Goal: Transaction & Acquisition: Purchase product/service

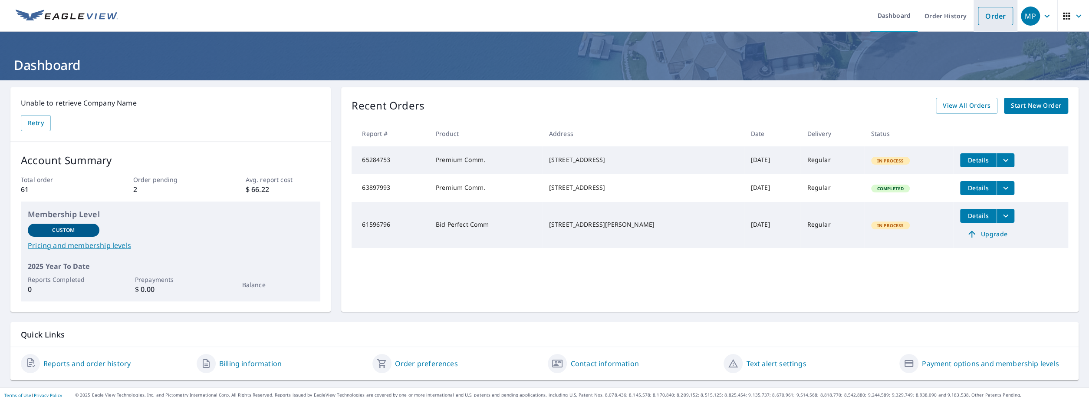
click at [982, 15] on link "Order" at bounding box center [995, 16] width 35 height 18
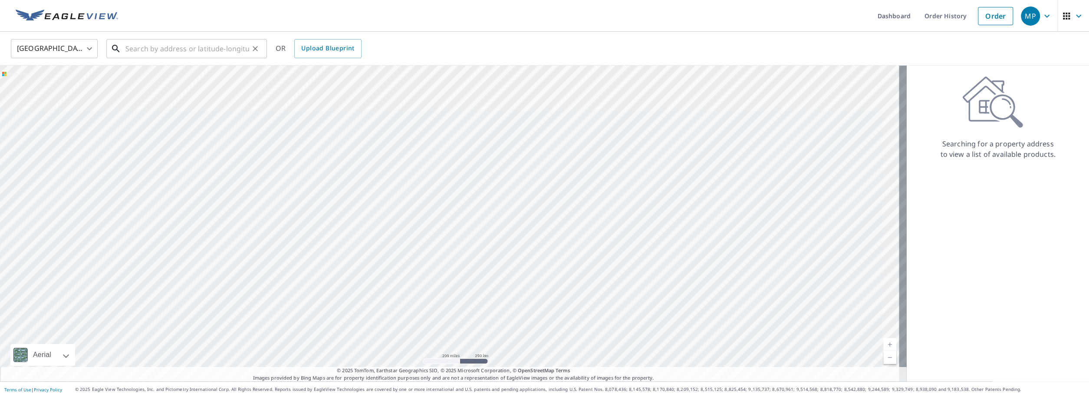
click at [143, 49] on input "text" at bounding box center [187, 48] width 124 height 24
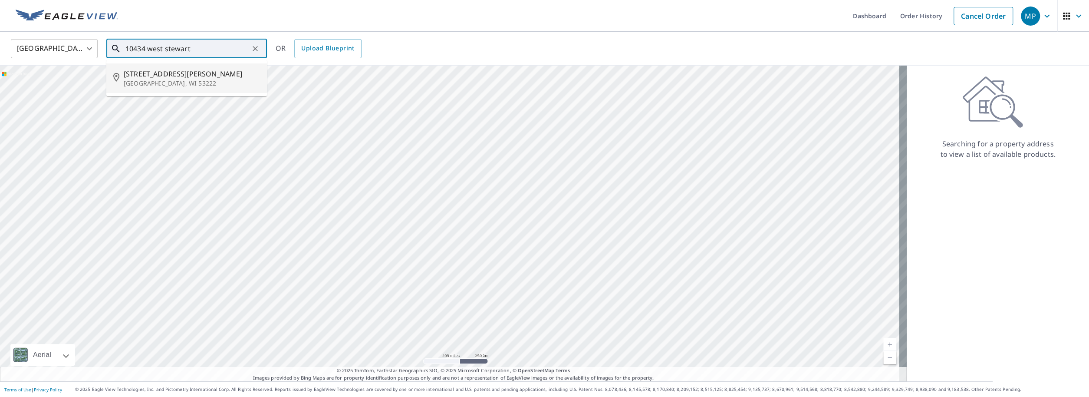
click at [163, 82] on p "[GEOGRAPHIC_DATA], WI 53222" at bounding box center [192, 83] width 136 height 9
type input "[STREET_ADDRESS][PERSON_NAME]"
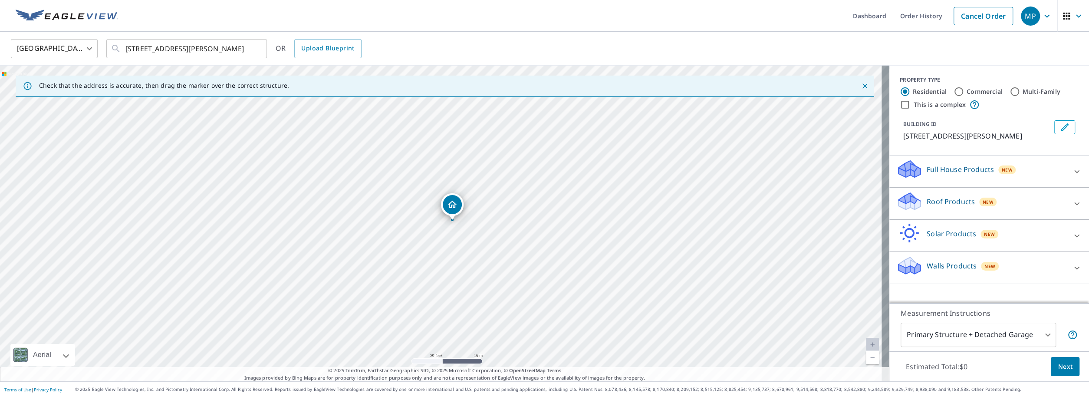
drag, startPoint x: 438, startPoint y: 207, endPoint x: 449, endPoint y: 205, distance: 11.5
click at [449, 205] on div "[STREET_ADDRESS][PERSON_NAME]" at bounding box center [444, 224] width 889 height 316
click at [1046, 167] on div "Full House Products New" at bounding box center [981, 171] width 170 height 25
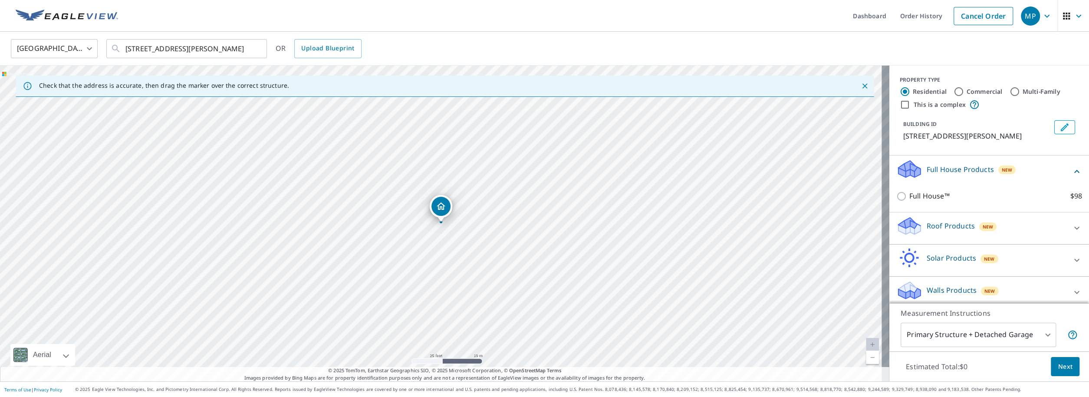
click at [1072, 177] on icon at bounding box center [1077, 171] width 10 height 10
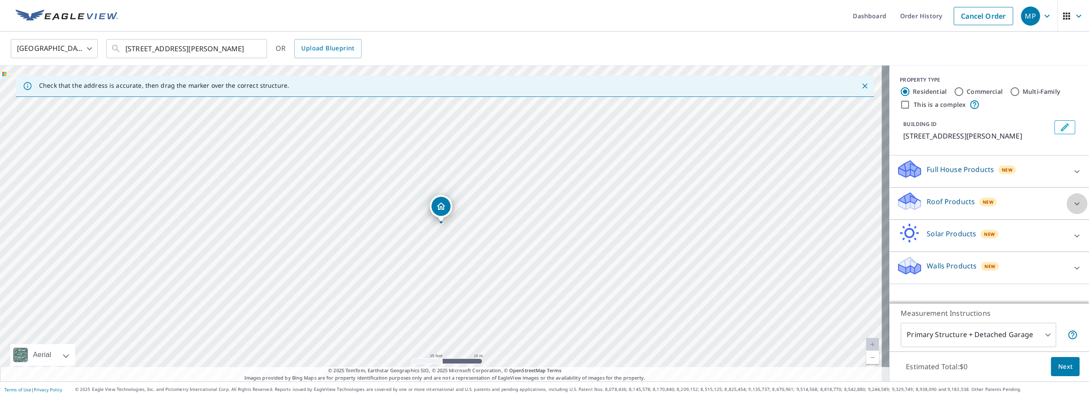
click at [1074, 204] on icon at bounding box center [1076, 203] width 5 height 3
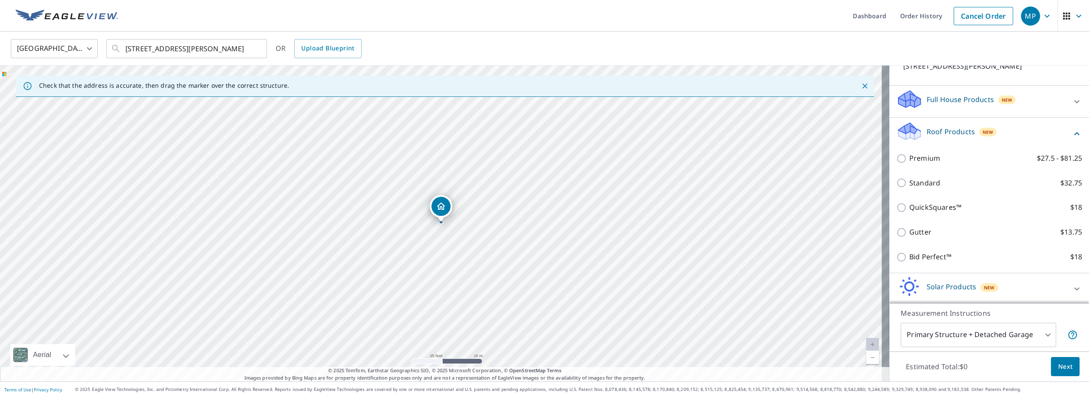
scroll to position [71, 0]
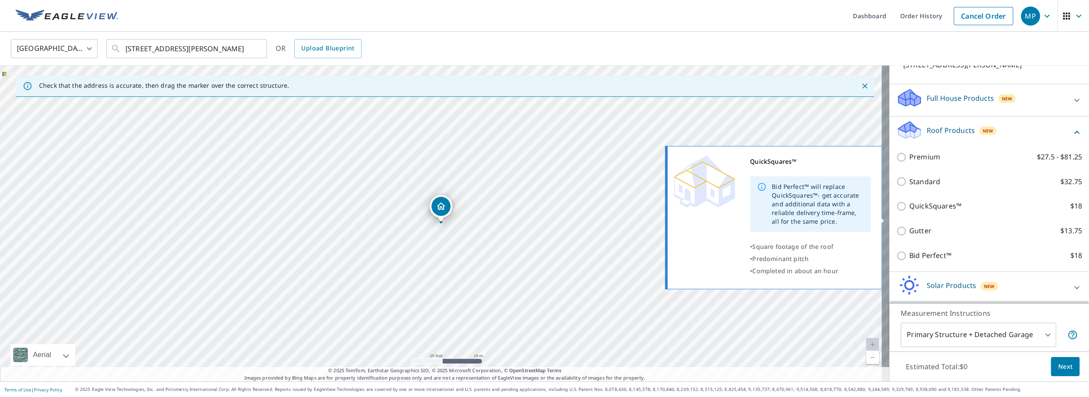
click at [924, 211] on p "QuickSquares™" at bounding box center [935, 206] width 52 height 11
click at [909, 211] on input "QuickSquares™ $18" at bounding box center [902, 206] width 13 height 10
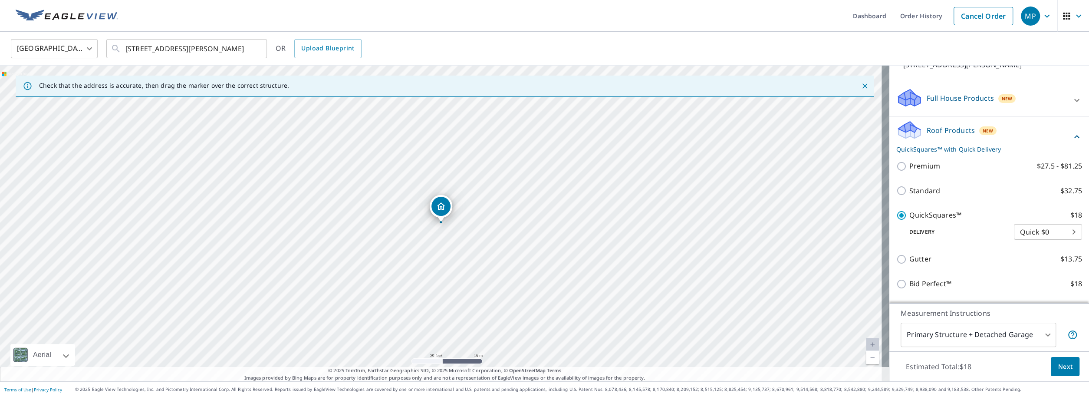
click at [1051, 240] on body "MP MP Dashboard Order History Cancel Order MP [GEOGRAPHIC_DATA] US ​ [STREET_AD…" at bounding box center [544, 198] width 1089 height 397
click at [900, 202] on div at bounding box center [544, 198] width 1089 height 397
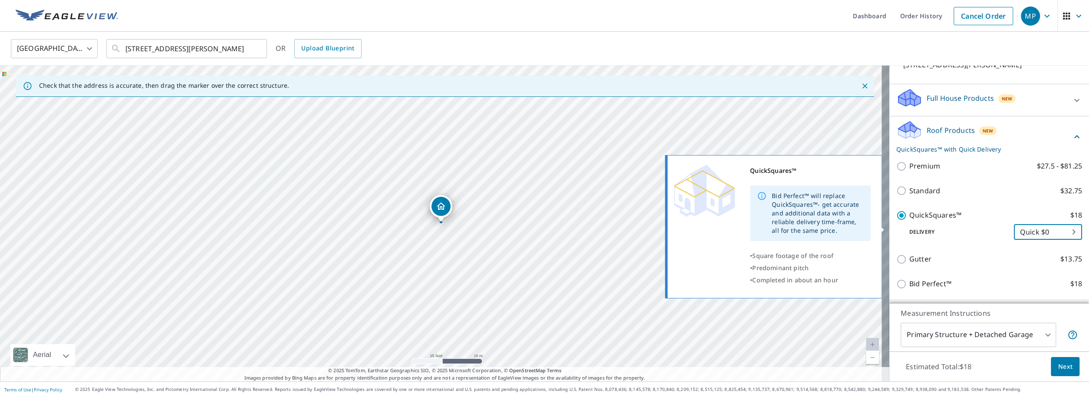
click at [896, 220] on input "QuickSquares™ $18" at bounding box center [902, 215] width 13 height 10
checkbox input "false"
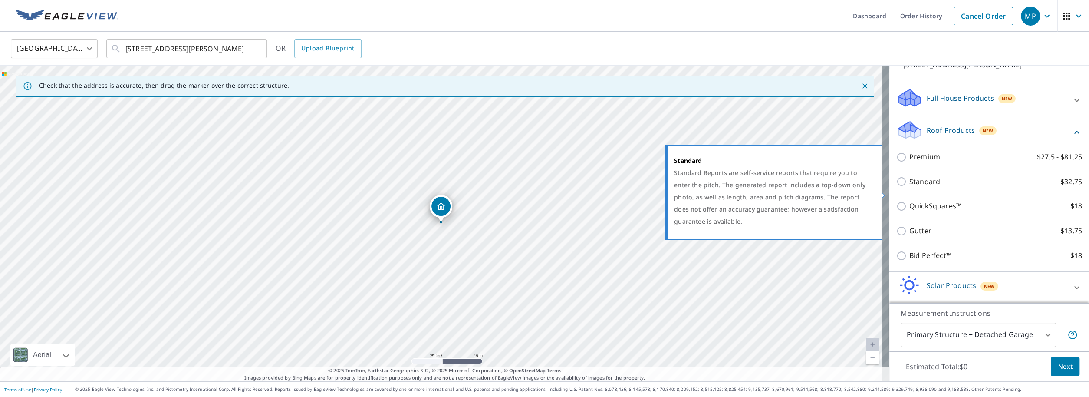
click at [896, 187] on input "Standard $32.75" at bounding box center [902, 181] width 13 height 10
checkbox input "true"
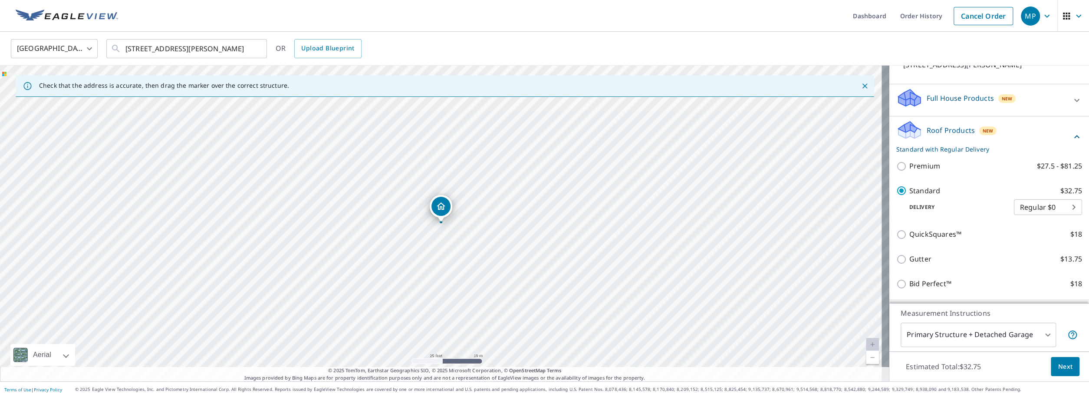
click at [1059, 219] on body "MP MP Dashboard Order History Cancel Order MP [GEOGRAPHIC_DATA] US ​ [STREET_AD…" at bounding box center [544, 198] width 1089 height 397
click at [1047, 249] on li "3 Hour $39.5" at bounding box center [1033, 249] width 68 height 16
type input "7"
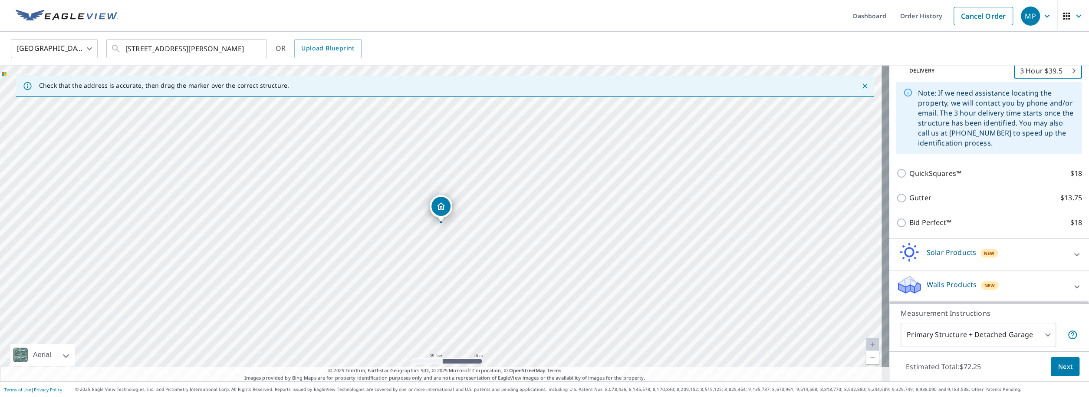
scroll to position [218, 0]
click at [1058, 369] on span "Next" at bounding box center [1065, 366] width 15 height 11
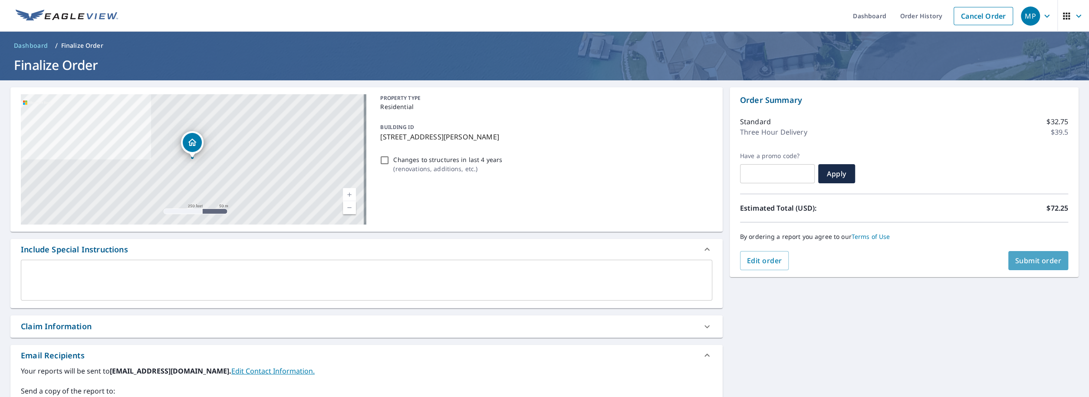
click at [1015, 262] on span "Submit order" at bounding box center [1038, 261] width 46 height 10
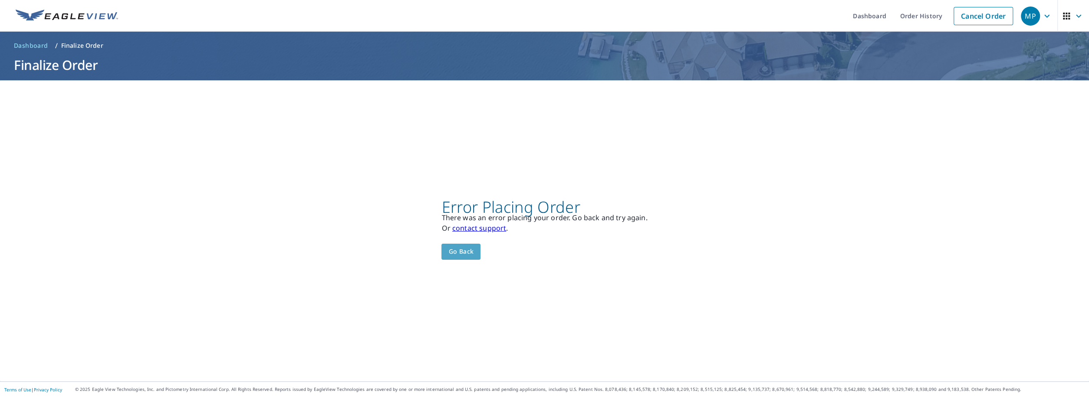
click at [461, 253] on span "Go back" at bounding box center [460, 251] width 25 height 11
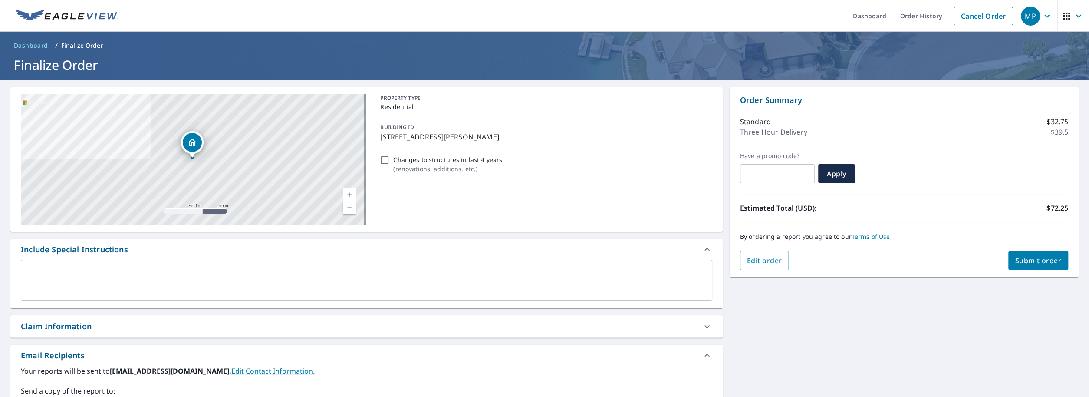
click at [1042, 18] on icon "button" at bounding box center [1047, 16] width 10 height 10
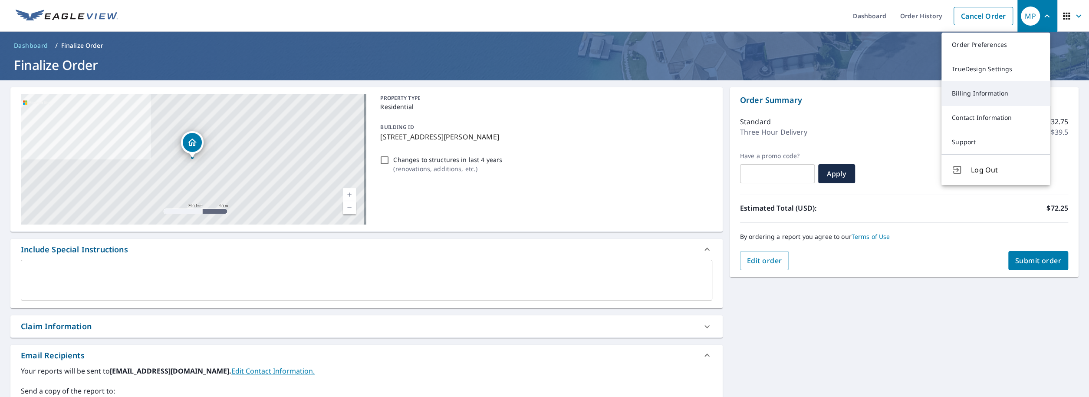
click at [994, 96] on link "Billing Information" at bounding box center [995, 93] width 109 height 24
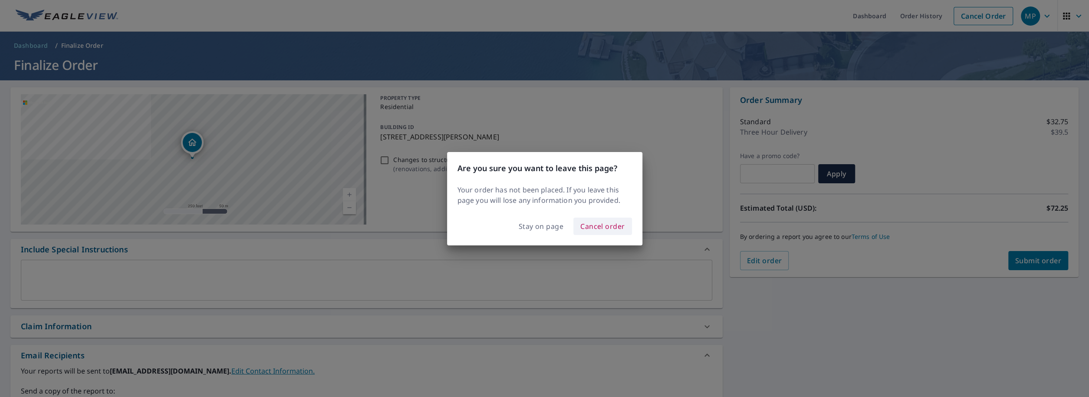
click at [590, 225] on span "Cancel order" at bounding box center [602, 226] width 45 height 12
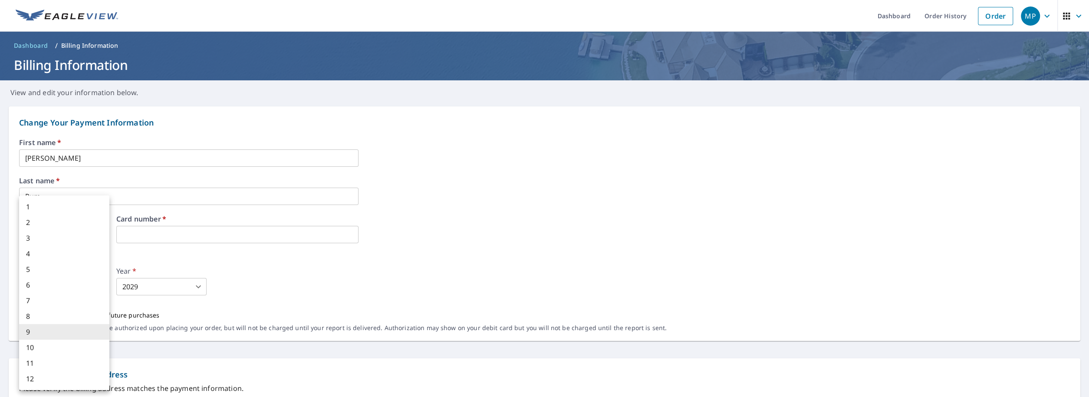
click at [70, 288] on body "MP MP Dashboard Order History Order MP Dashboard / Billing Information Billing …" at bounding box center [544, 198] width 1089 height 397
click at [70, 378] on li "12" at bounding box center [64, 379] width 90 height 16
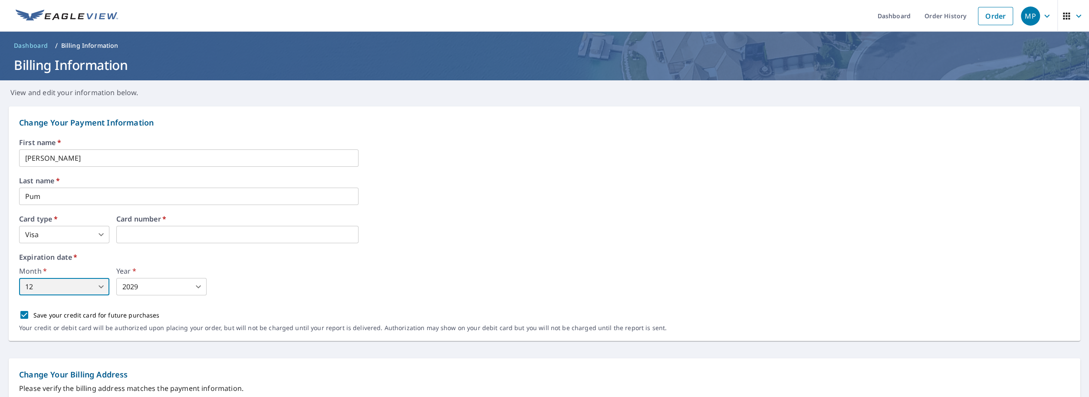
type input "12"
click at [148, 284] on body "MP MP Dashboard Order History Order MP Dashboard / Billing Information Billing …" at bounding box center [544, 198] width 1089 height 397
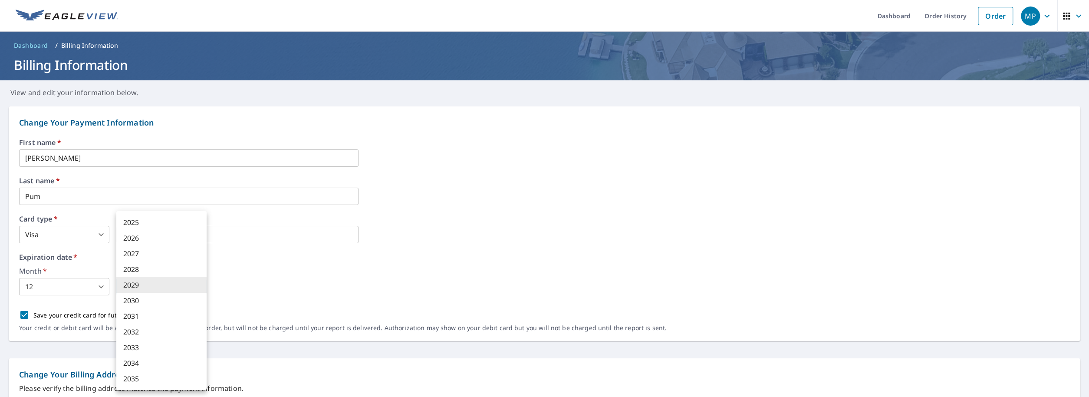
click at [138, 251] on li "2027" at bounding box center [161, 254] width 90 height 16
type input "2027"
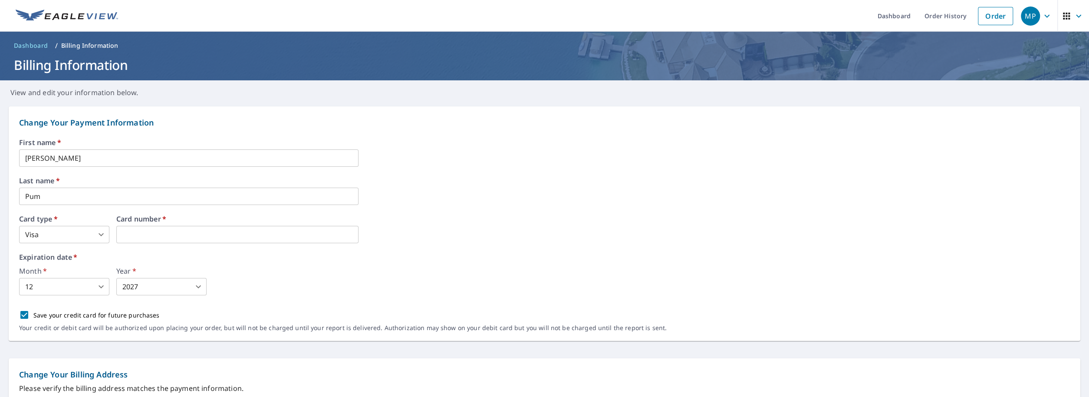
click at [379, 268] on div "Month   * 12 12 ​ Year   * 2027 2027 ​" at bounding box center [544, 281] width 1051 height 28
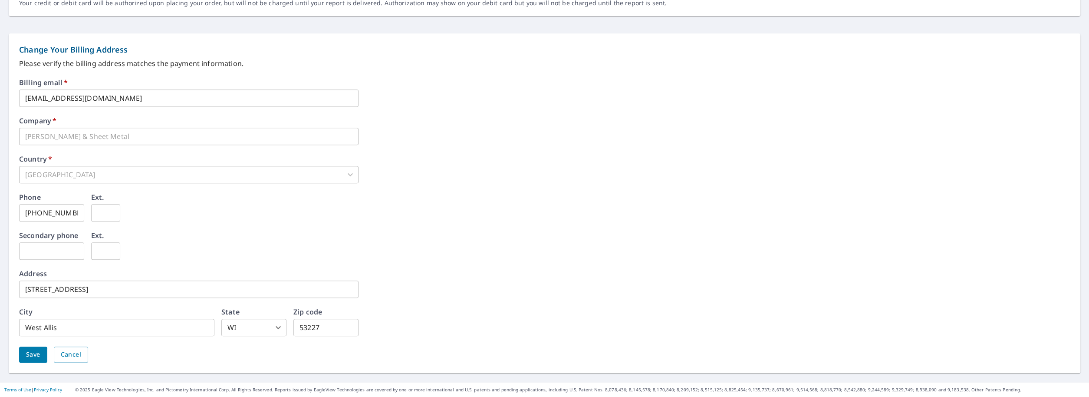
click at [26, 355] on span "Save" at bounding box center [33, 354] width 14 height 11
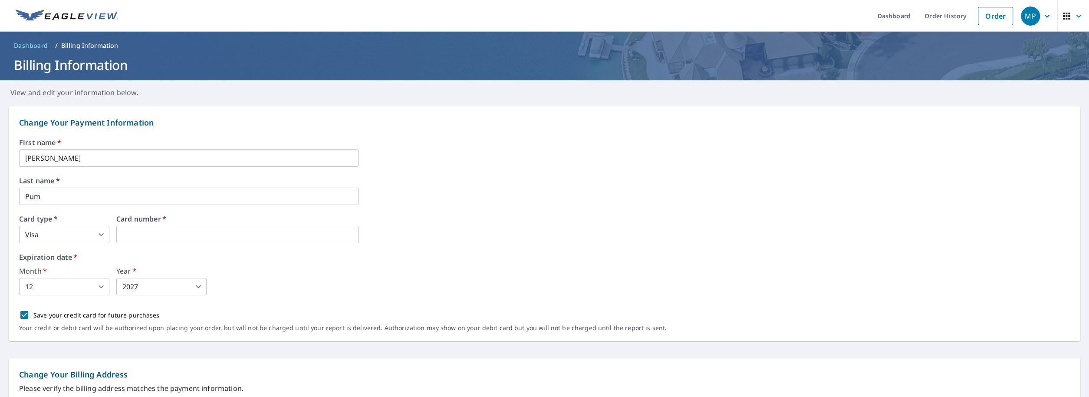
scroll to position [0, 0]
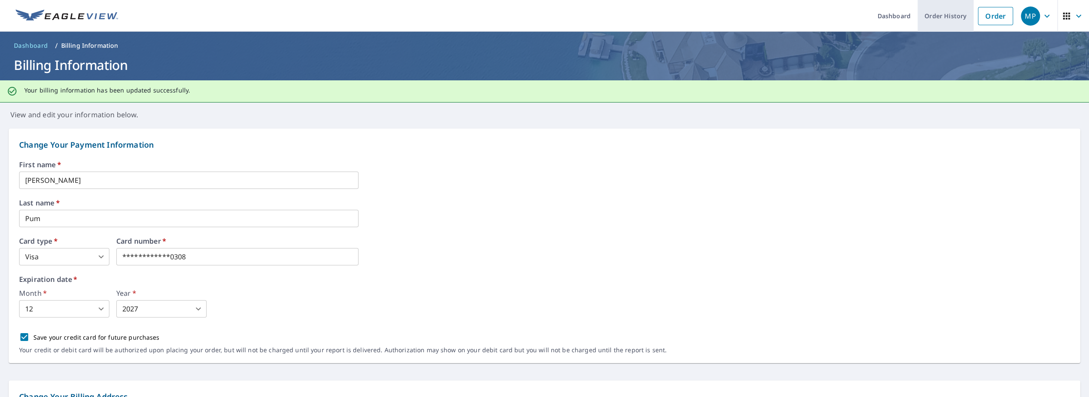
click at [939, 14] on link "Order History" at bounding box center [946, 16] width 56 height 32
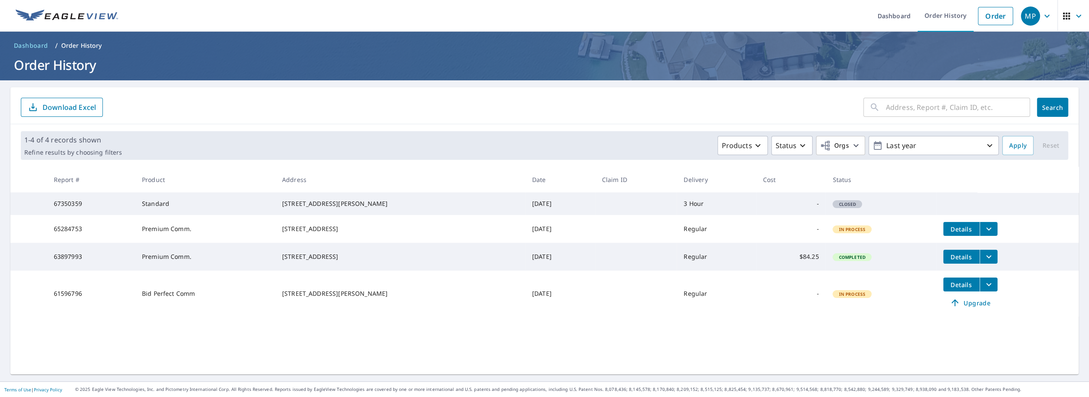
click at [833, 207] on span "Closed" at bounding box center [847, 204] width 28 height 6
drag, startPoint x: 293, startPoint y: 204, endPoint x: 353, endPoint y: 204, distance: 59.9
click at [355, 204] on div "[STREET_ADDRESS][PERSON_NAME]" at bounding box center [400, 203] width 236 height 9
copy div "[STREET_ADDRESS][PERSON_NAME]"
click at [984, 16] on link "Order" at bounding box center [995, 16] width 35 height 18
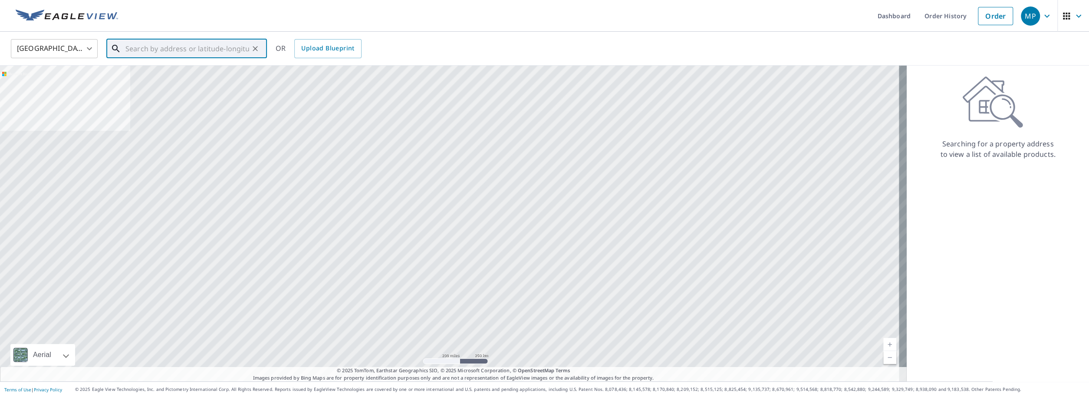
click at [138, 50] on input "text" at bounding box center [187, 48] width 124 height 24
paste input "[STREET_ADDRESS][PERSON_NAME]"
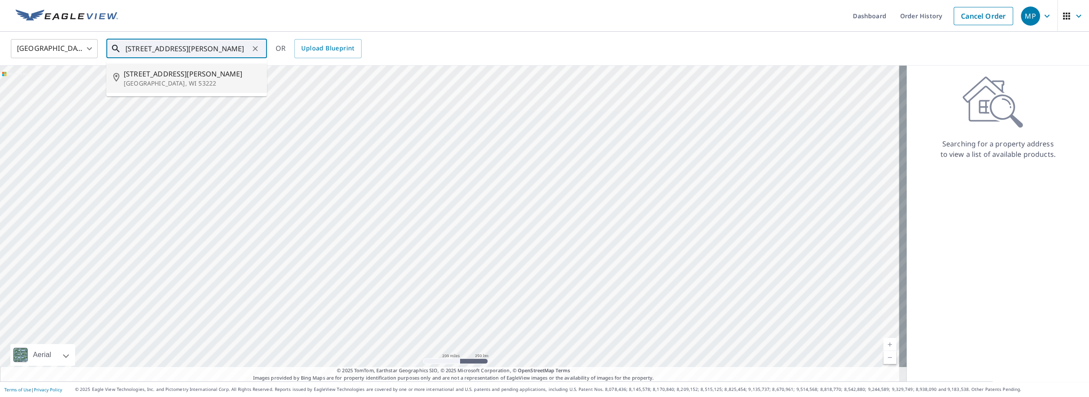
click at [171, 74] on span "[STREET_ADDRESS][PERSON_NAME]" at bounding box center [192, 74] width 136 height 10
type input "[STREET_ADDRESS][PERSON_NAME]"
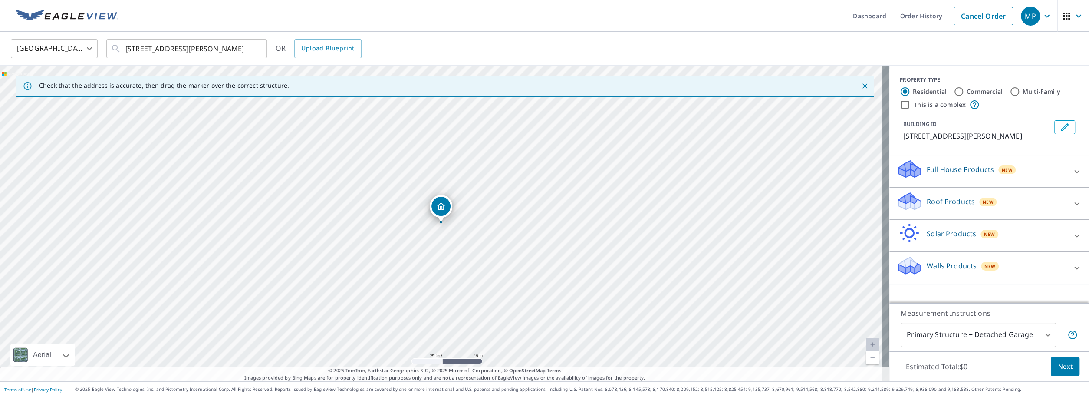
drag, startPoint x: 345, startPoint y: 142, endPoint x: 353, endPoint y: 137, distance: 9.8
drag, startPoint x: 444, startPoint y: 211, endPoint x: 442, endPoint y: 206, distance: 5.1
click at [442, 206] on div "[STREET_ADDRESS][PERSON_NAME]" at bounding box center [444, 224] width 889 height 316
drag, startPoint x: 510, startPoint y: 287, endPoint x: 528, endPoint y: 185, distance: 103.1
click at [528, 185] on div "[STREET_ADDRESS][PERSON_NAME]" at bounding box center [444, 224] width 889 height 316
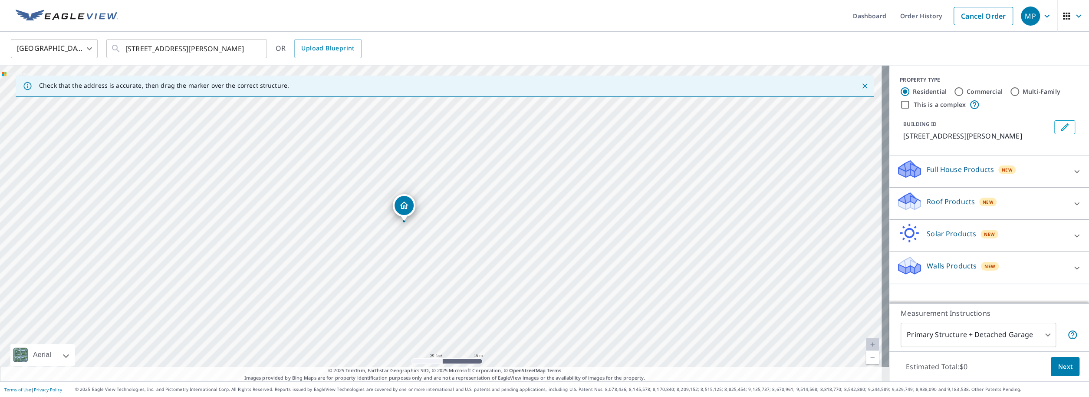
drag, startPoint x: 527, startPoint y: 190, endPoint x: 474, endPoint y: 288, distance: 111.5
click at [474, 288] on div "[STREET_ADDRESS][PERSON_NAME]" at bounding box center [444, 224] width 889 height 316
click at [1061, 368] on span "Next" at bounding box center [1065, 366] width 15 height 11
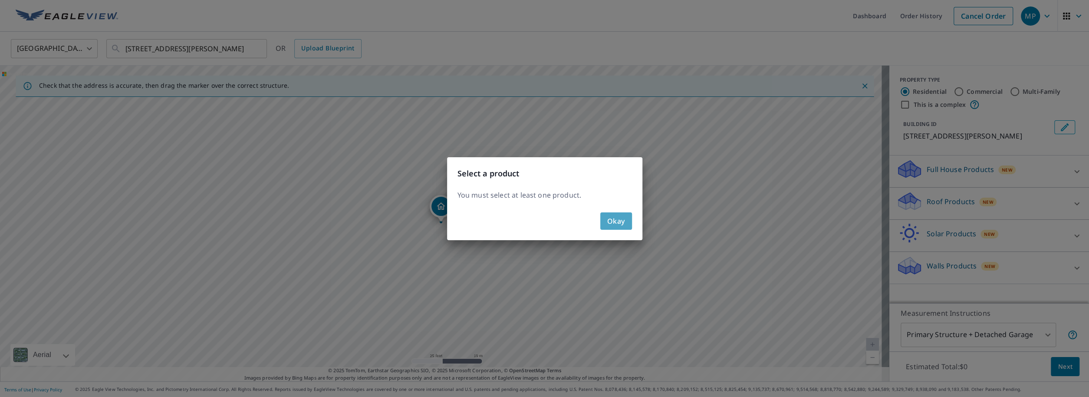
drag, startPoint x: 618, startPoint y: 223, endPoint x: 624, endPoint y: 223, distance: 6.5
click at [617, 223] on span "Okay" at bounding box center [616, 221] width 18 height 12
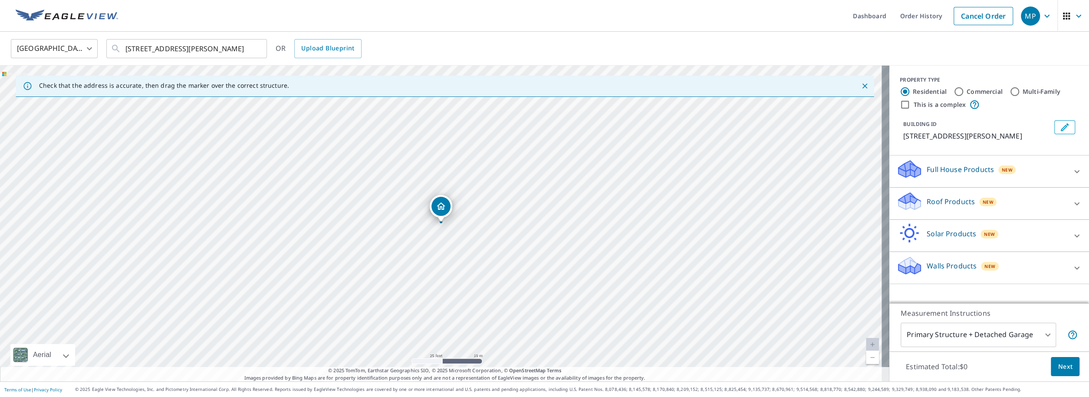
click at [951, 207] on p "Roof Products" at bounding box center [951, 201] width 48 height 10
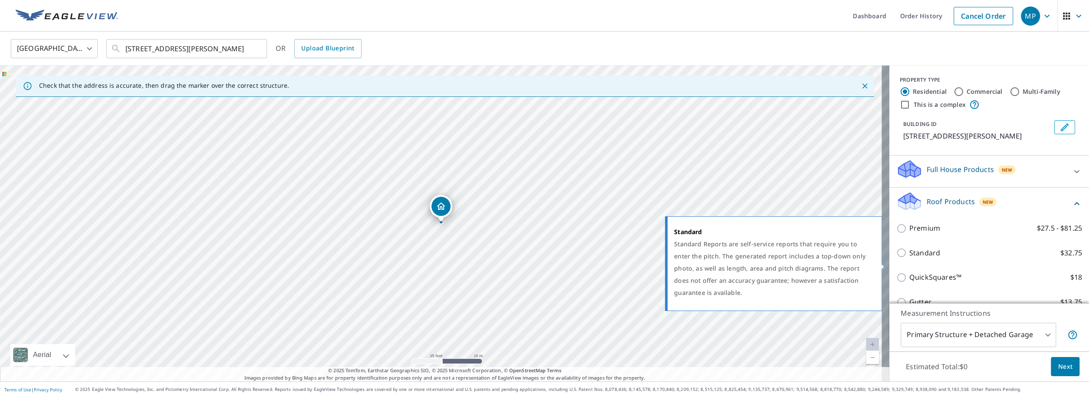
click at [896, 258] on input "Standard $32.75" at bounding box center [902, 252] width 13 height 10
checkbox input "true"
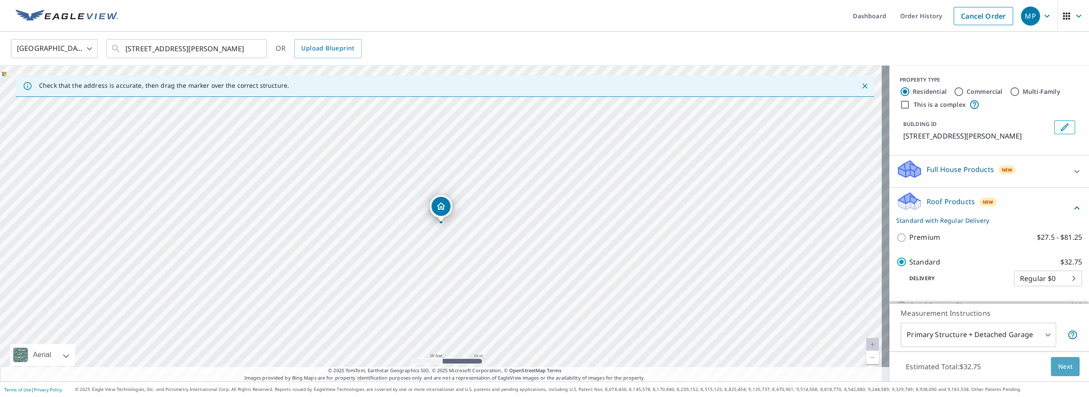
click at [1058, 365] on span "Next" at bounding box center [1065, 366] width 15 height 11
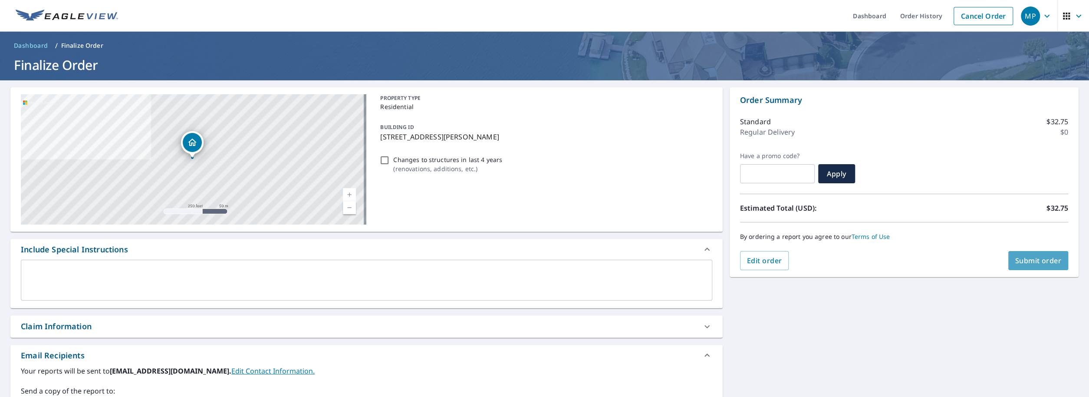
click at [1016, 262] on span "Submit order" at bounding box center [1038, 261] width 46 height 10
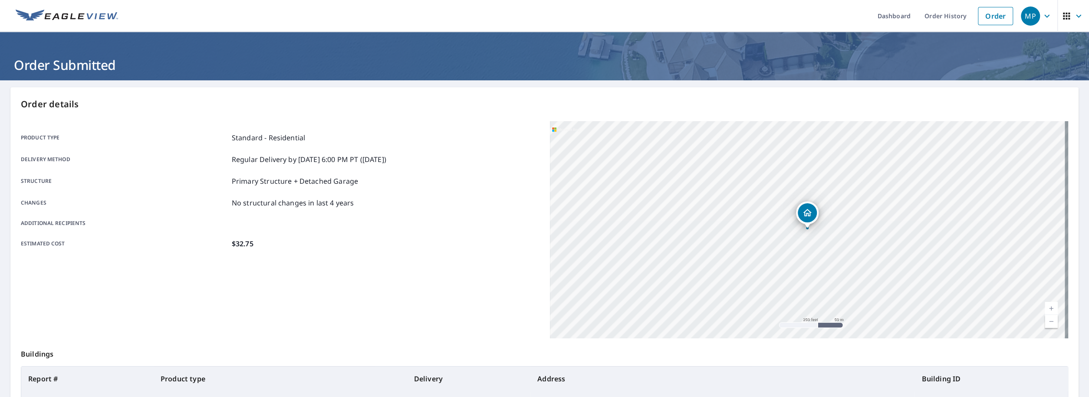
scroll to position [107, 0]
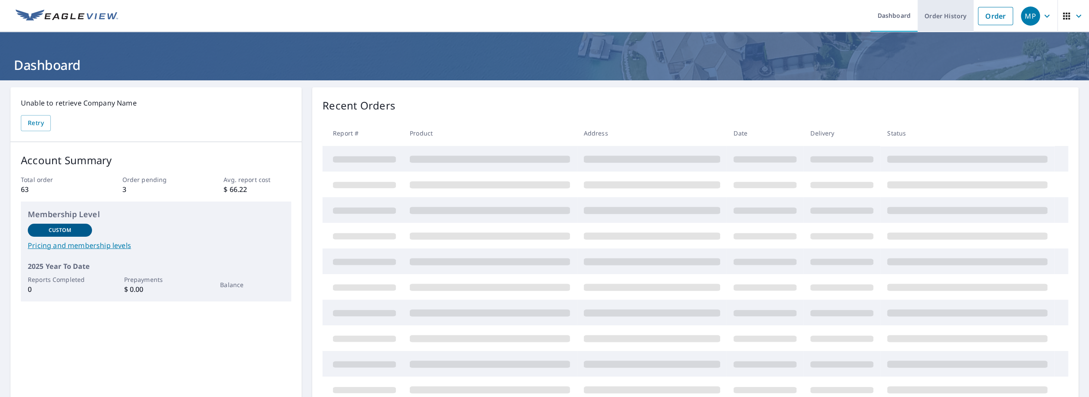
click at [934, 19] on link "Order History" at bounding box center [946, 16] width 56 height 32
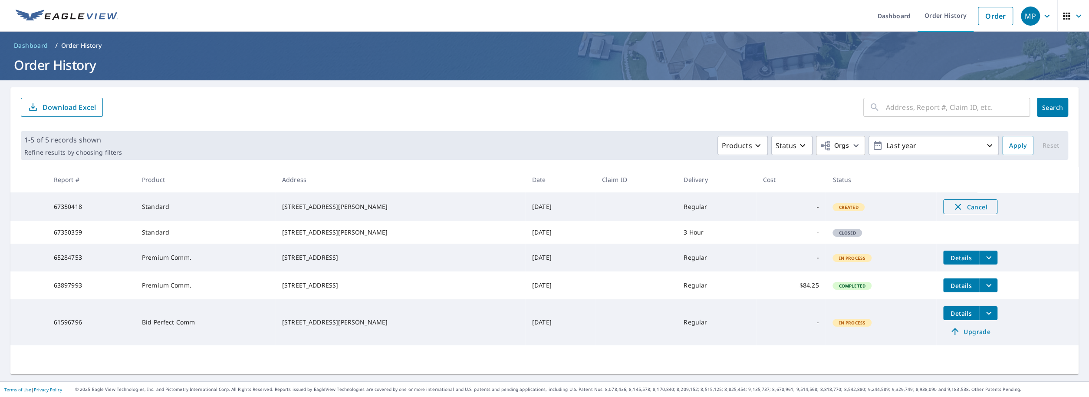
click at [955, 207] on span "Cancel" at bounding box center [970, 206] width 36 height 10
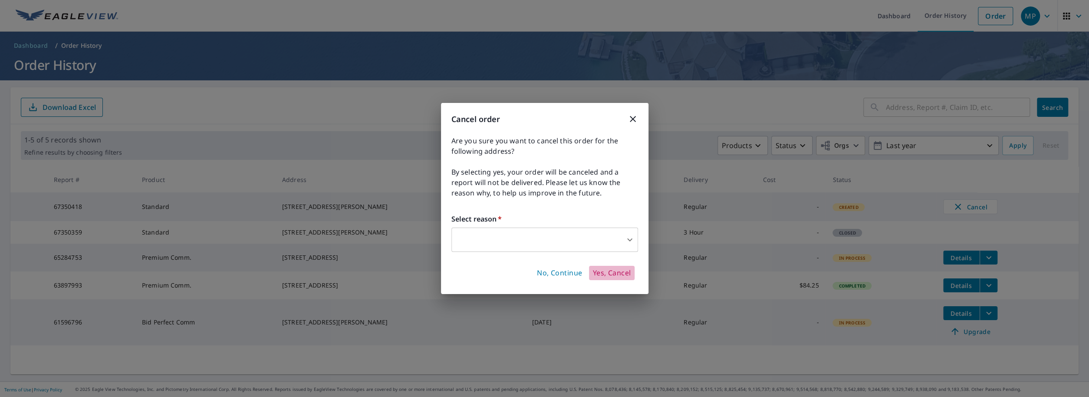
click at [616, 272] on span "Yes, Cancel" at bounding box center [611, 273] width 38 height 10
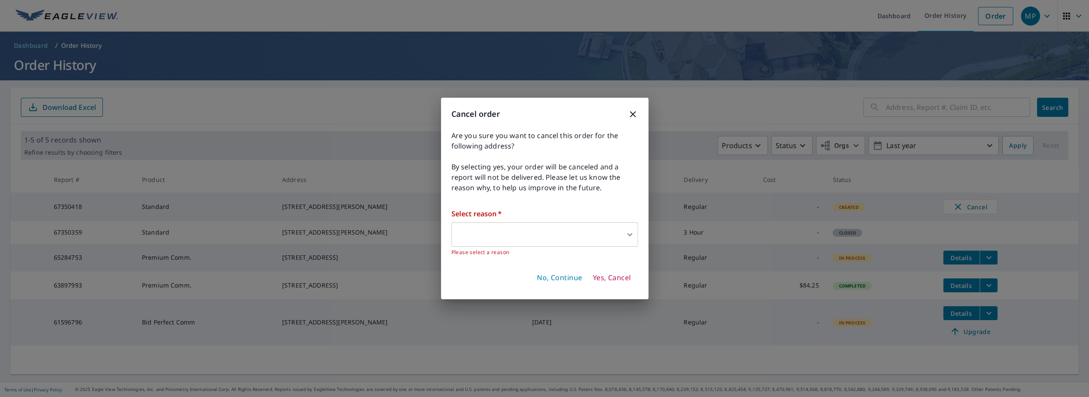
click at [480, 225] on body "MP MP Dashboard Order History Order MP Dashboard / Order History Order History …" at bounding box center [544, 198] width 1089 height 397
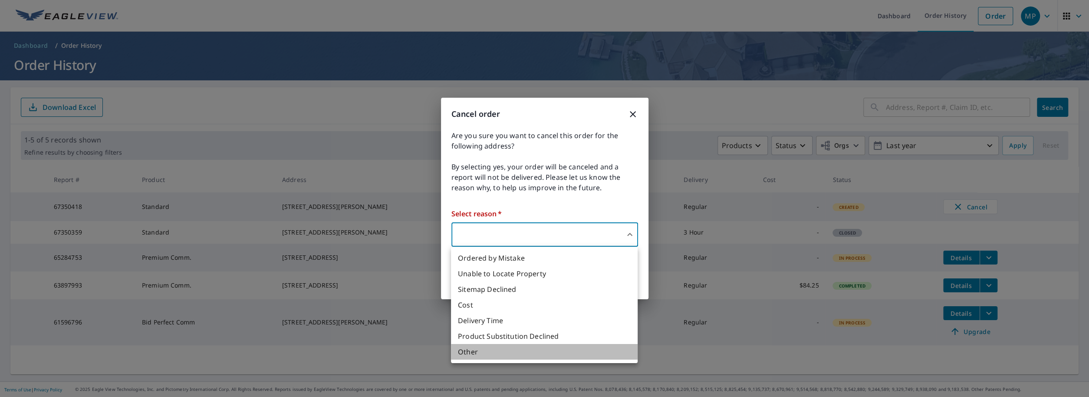
click at [481, 352] on li "Other" at bounding box center [544, 352] width 187 height 16
type input "36"
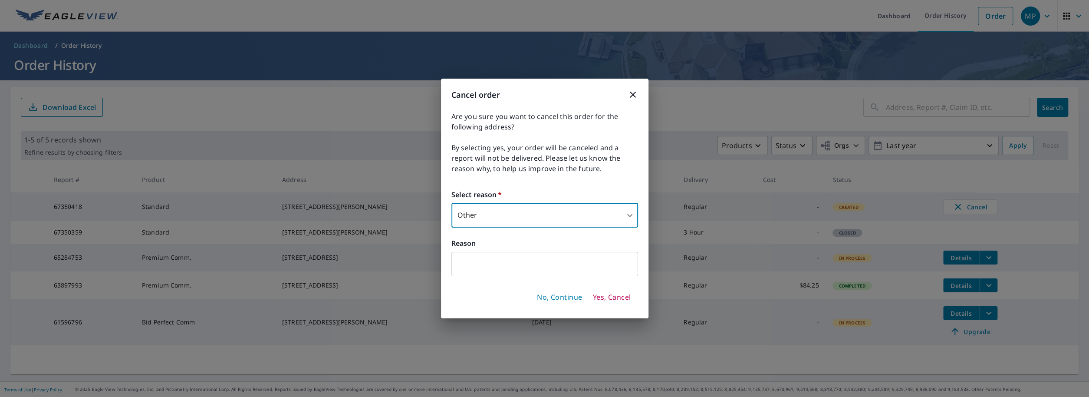
click at [526, 261] on input "text" at bounding box center [544, 264] width 187 height 24
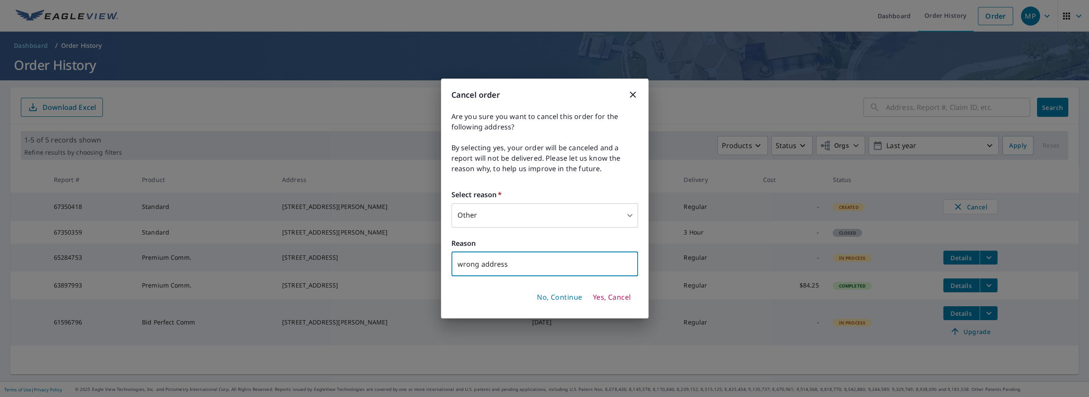
type input "wrong address"
click at [610, 294] on span "Yes, Cancel" at bounding box center [611, 298] width 38 height 10
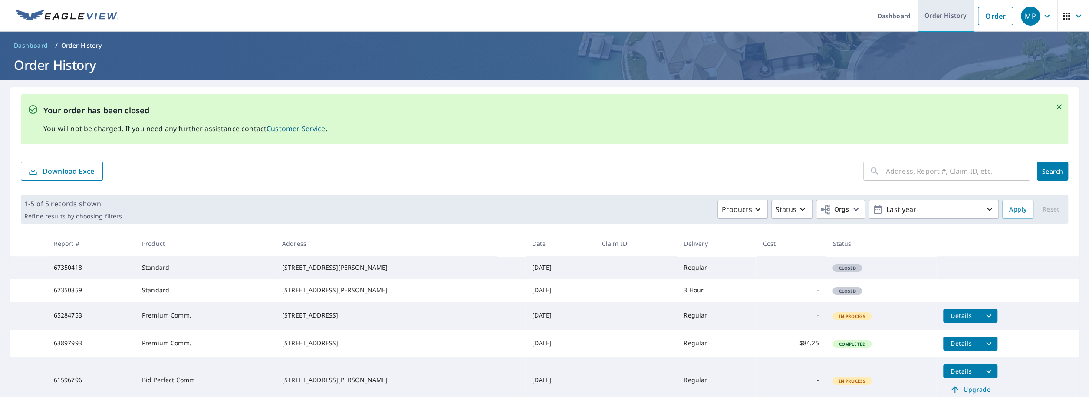
click at [927, 17] on link "Order History" at bounding box center [946, 16] width 56 height 32
click at [989, 17] on link "Order" at bounding box center [995, 16] width 35 height 18
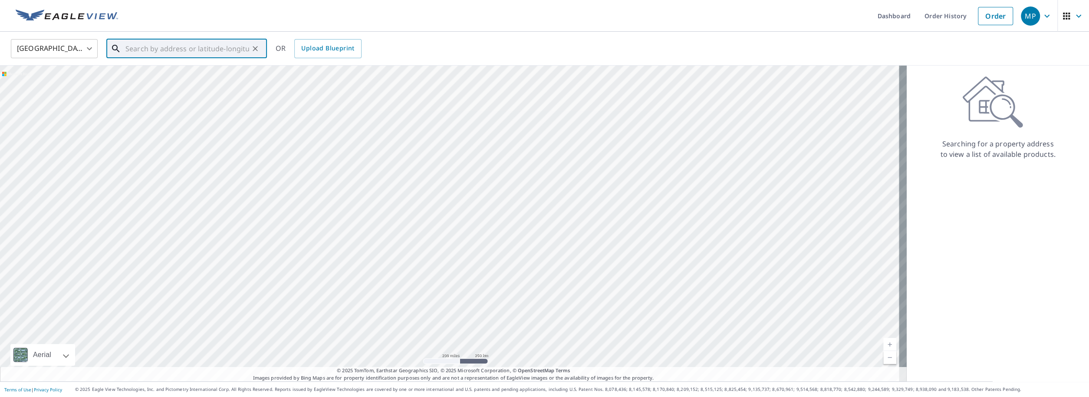
click at [137, 50] on input "text" at bounding box center [187, 48] width 124 height 24
click at [161, 78] on span "[STREET_ADDRESS][PERSON_NAME]" at bounding box center [192, 74] width 136 height 10
type input "[STREET_ADDRESS][PERSON_NAME]"
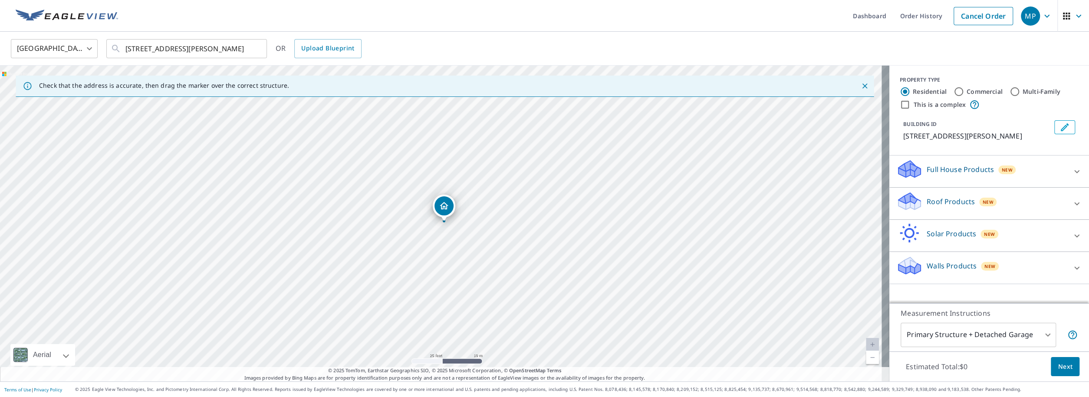
click at [929, 203] on p "Roof Products" at bounding box center [951, 201] width 48 height 10
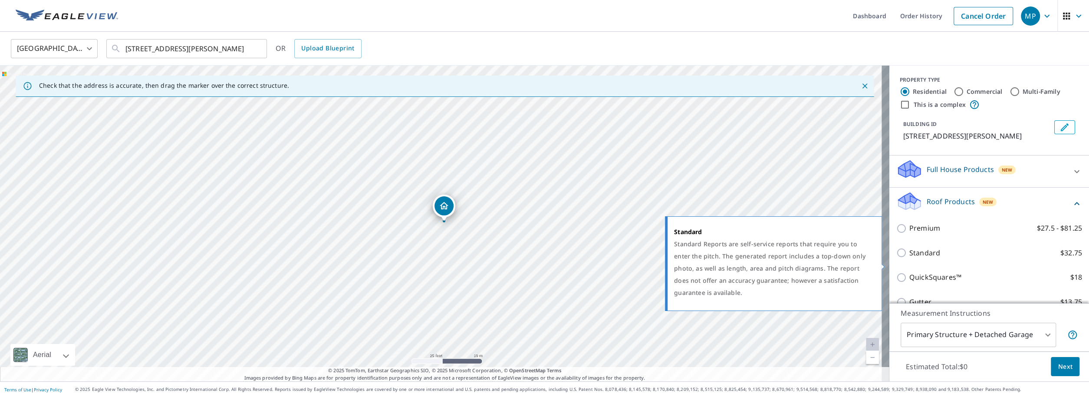
click at [912, 258] on p "Standard" at bounding box center [924, 252] width 31 height 11
click at [909, 258] on input "Standard $32.75" at bounding box center [902, 252] width 13 height 10
checkbox input "true"
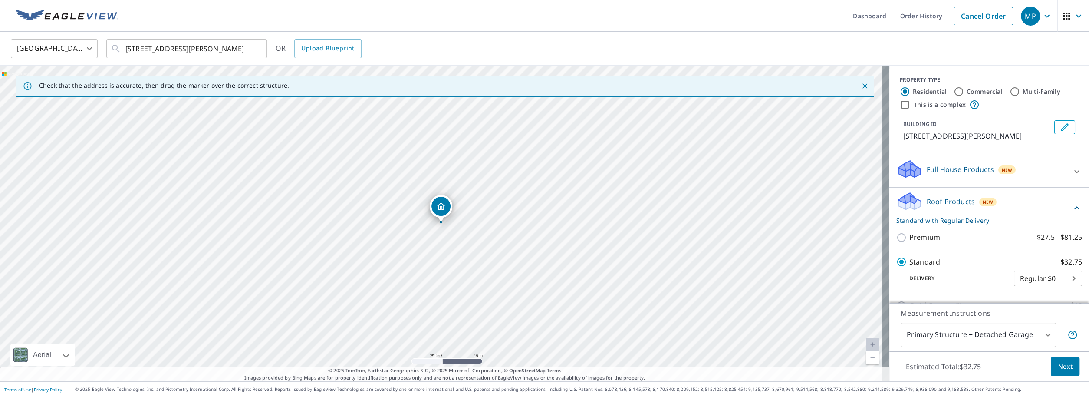
click at [1061, 368] on span "Next" at bounding box center [1065, 366] width 15 height 11
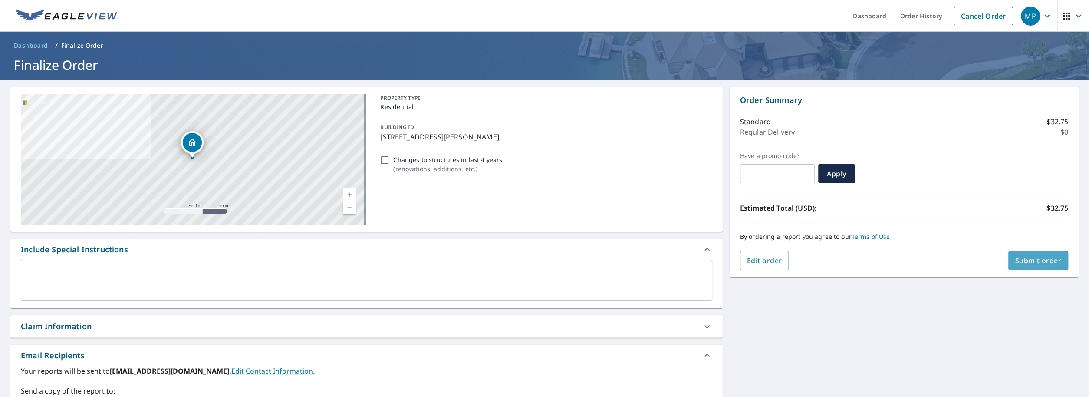
click at [1021, 262] on span "Submit order" at bounding box center [1038, 261] width 46 height 10
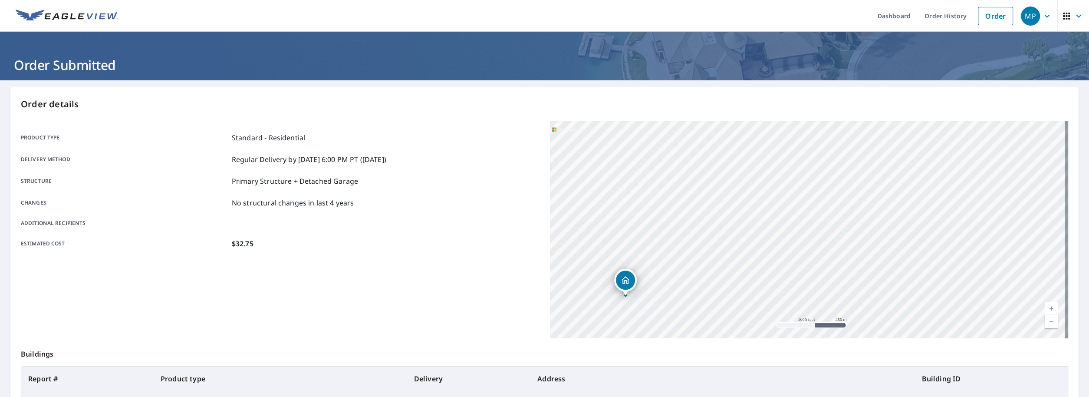
scroll to position [107, 0]
